Goal: Navigation & Orientation: Find specific page/section

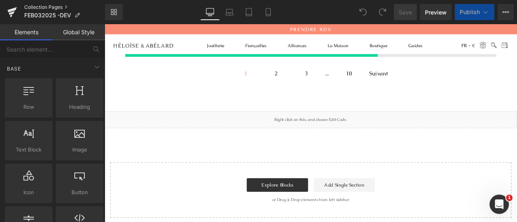
click at [27, 8] on link "Collection Pages" at bounding box center [64, 7] width 81 height 6
